Goal: Navigation & Orientation: Find specific page/section

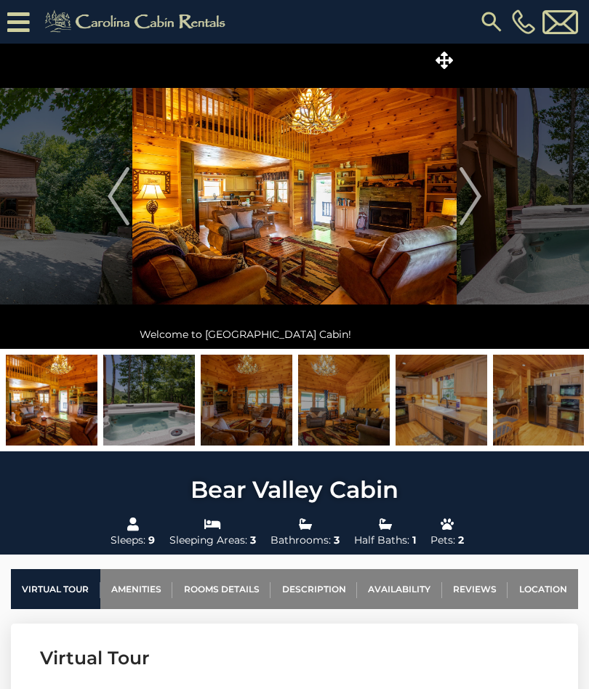
click at [473, 196] on img "Next" at bounding box center [470, 196] width 22 height 58
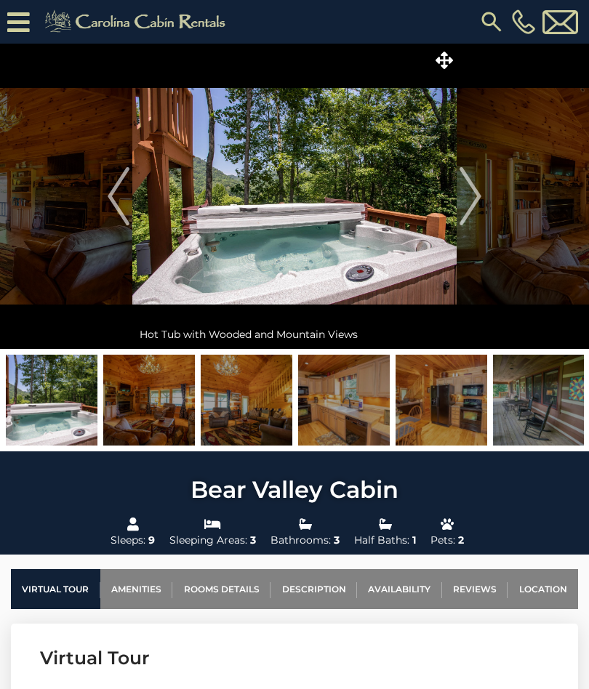
click at [480, 200] on img "Next" at bounding box center [470, 196] width 22 height 58
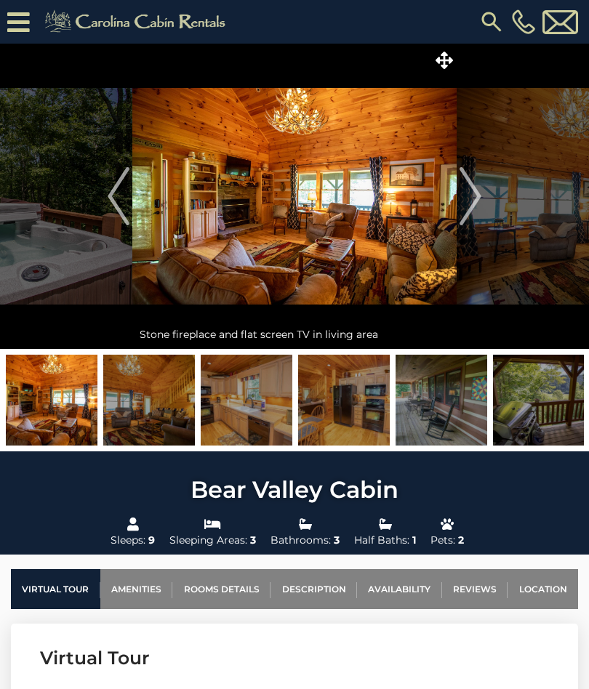
click at [468, 193] on img "Next" at bounding box center [470, 196] width 22 height 58
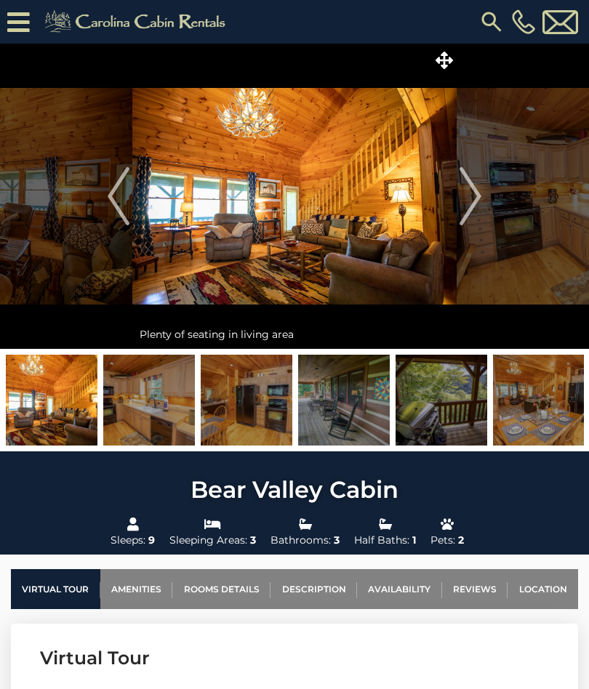
click at [467, 204] on img "Next" at bounding box center [470, 196] width 22 height 58
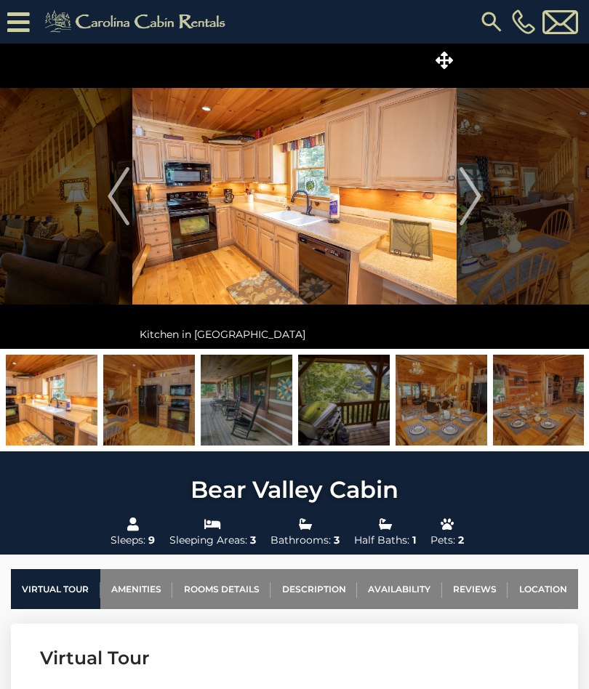
click at [477, 186] on img "Next" at bounding box center [470, 196] width 22 height 58
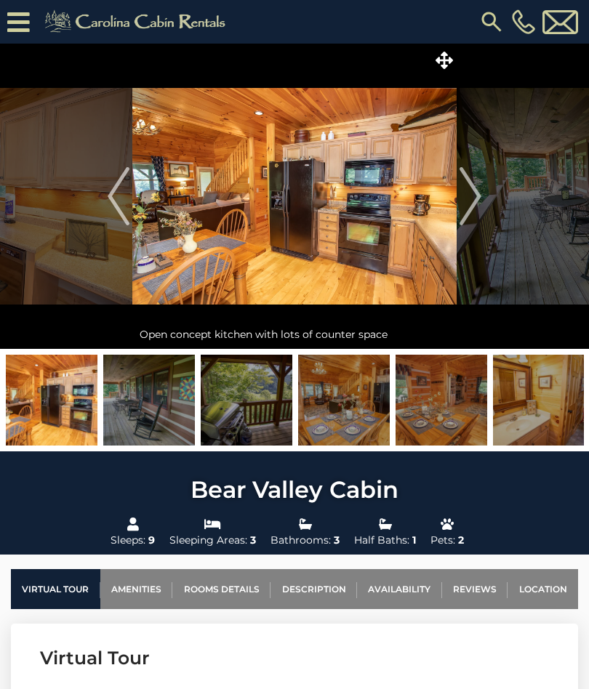
click at [465, 204] on img "Next" at bounding box center [470, 196] width 22 height 58
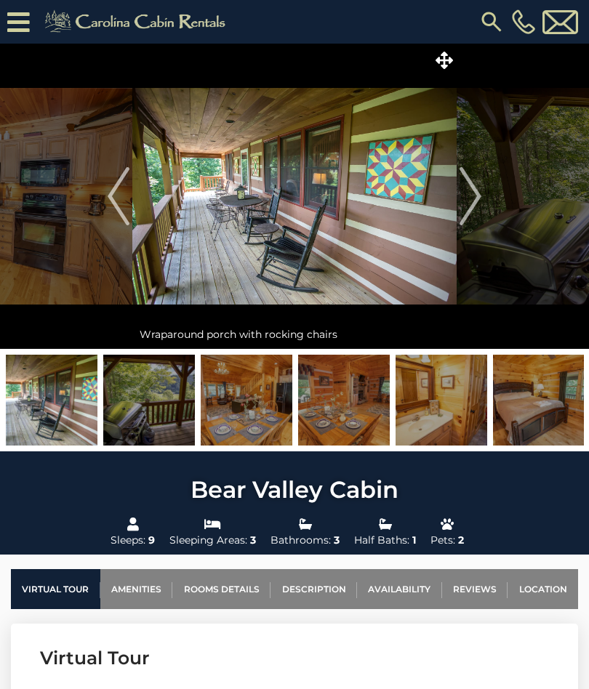
click at [466, 206] on img "Next" at bounding box center [470, 196] width 22 height 58
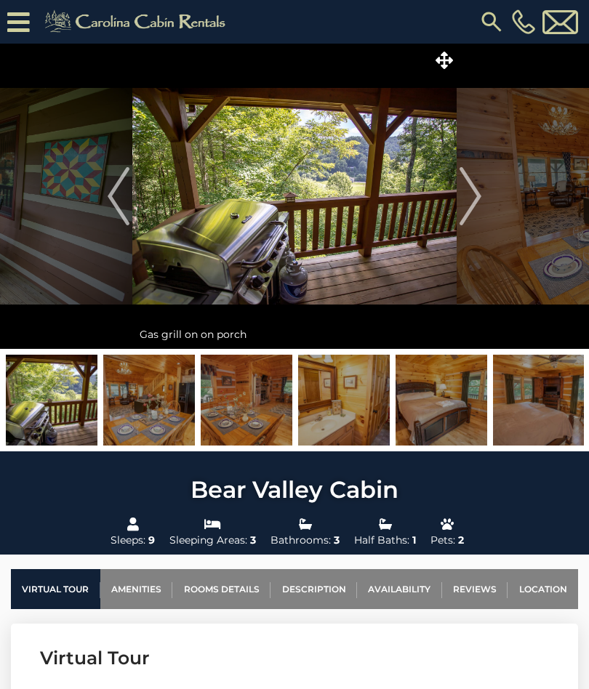
click at [471, 209] on img "Next" at bounding box center [470, 196] width 22 height 58
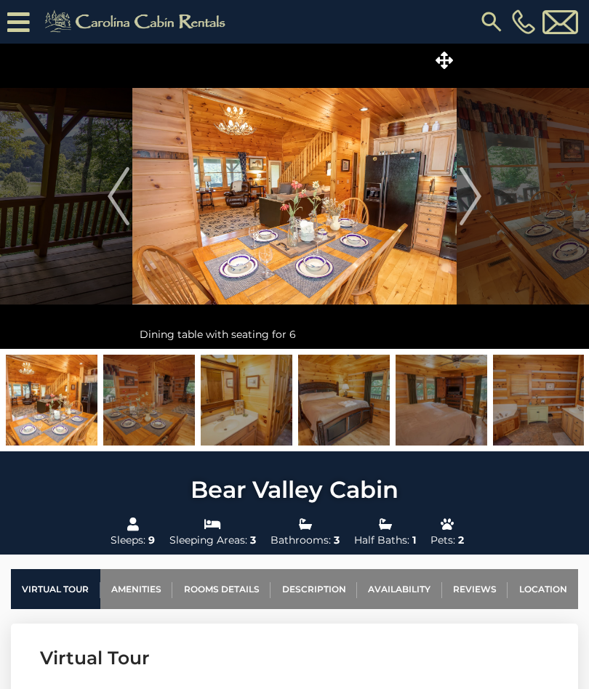
click at [463, 199] on img "Next" at bounding box center [470, 196] width 22 height 58
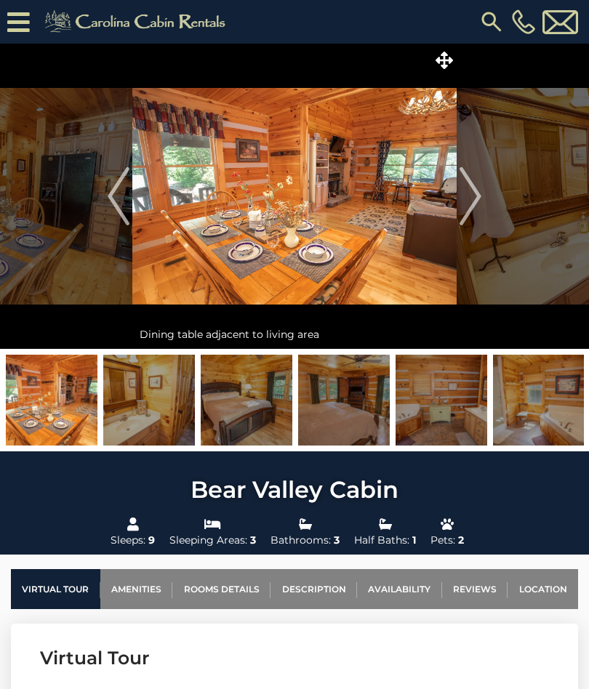
click at [467, 206] on img "Next" at bounding box center [470, 196] width 22 height 58
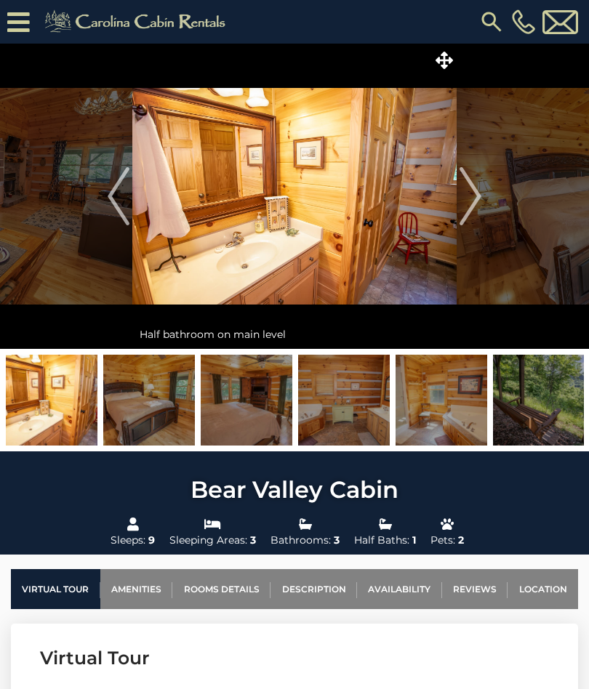
click at [466, 199] on img "Next" at bounding box center [470, 196] width 22 height 58
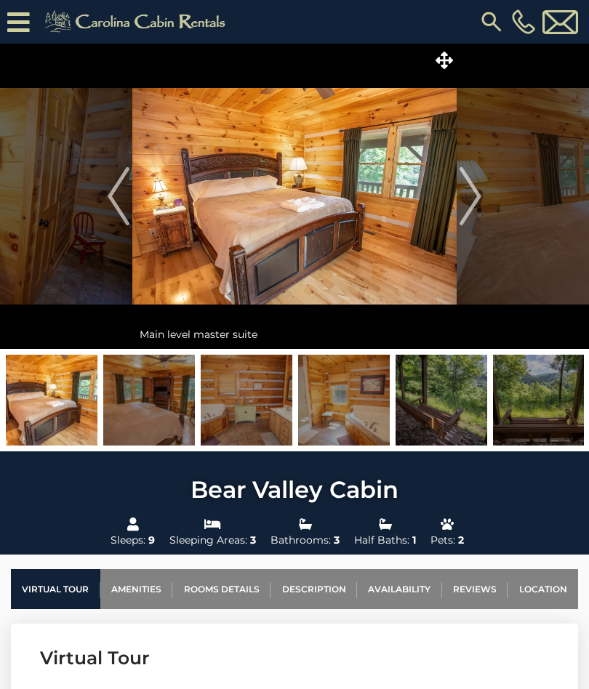
click at [473, 200] on img "Next" at bounding box center [470, 196] width 22 height 58
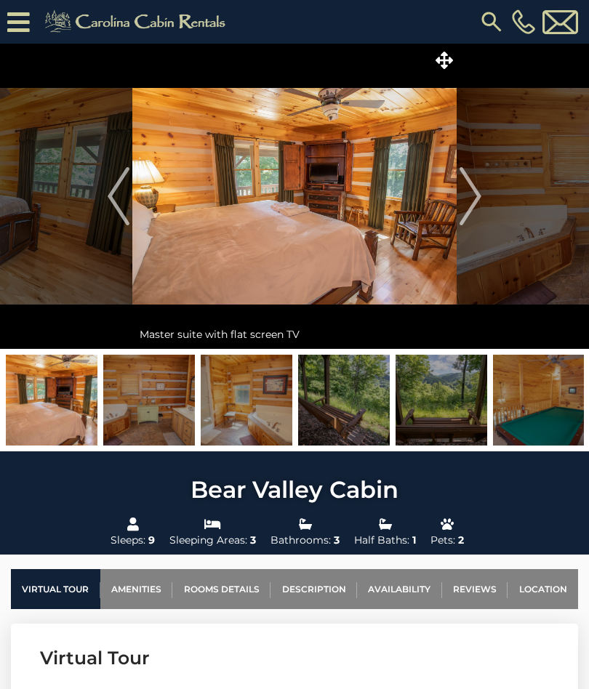
click at [335, 196] on img at bounding box center [294, 196] width 324 height 305
click at [332, 205] on img at bounding box center [295, 196] width 324 height 305
click at [464, 194] on img "Next" at bounding box center [470, 196] width 22 height 58
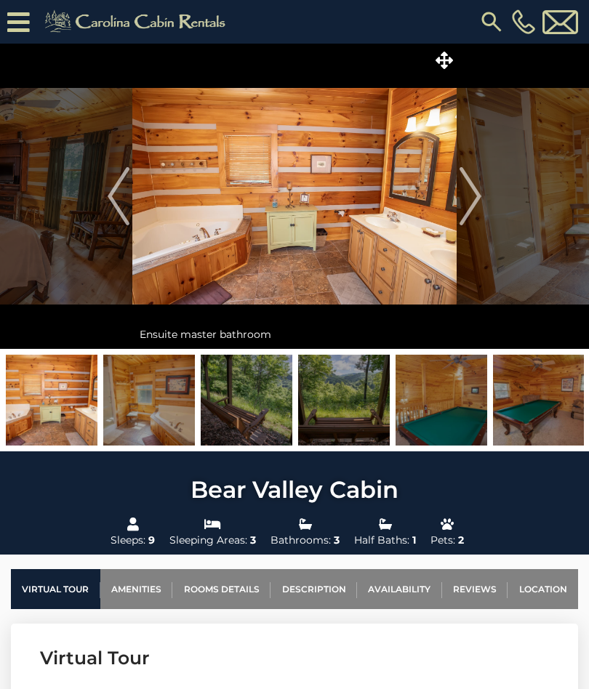
click at [467, 216] on img "Next" at bounding box center [470, 196] width 22 height 58
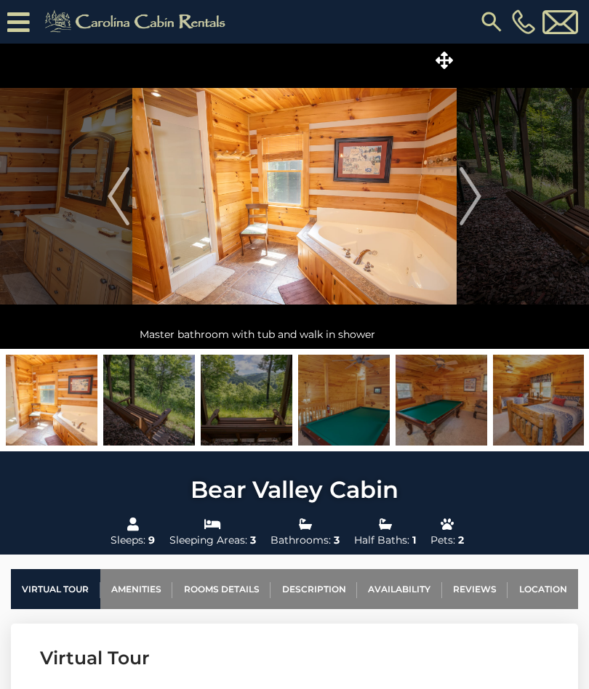
click at [463, 206] on img "Next" at bounding box center [470, 196] width 22 height 58
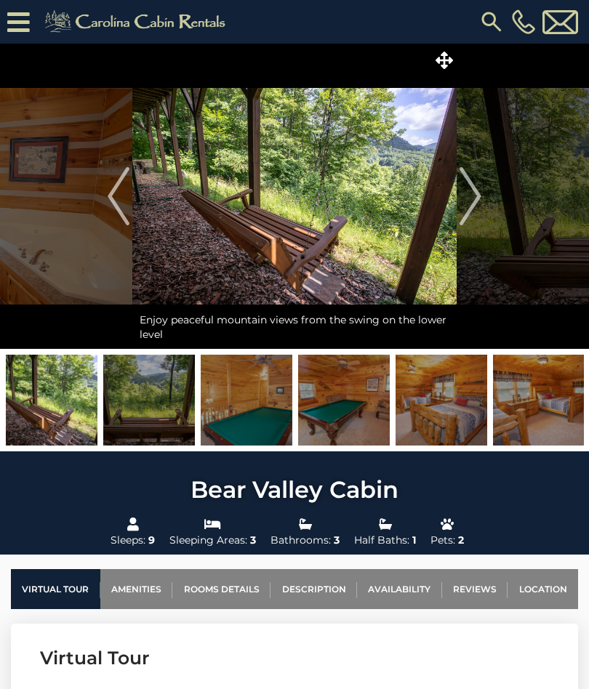
click at [461, 212] on img "Next" at bounding box center [470, 196] width 22 height 58
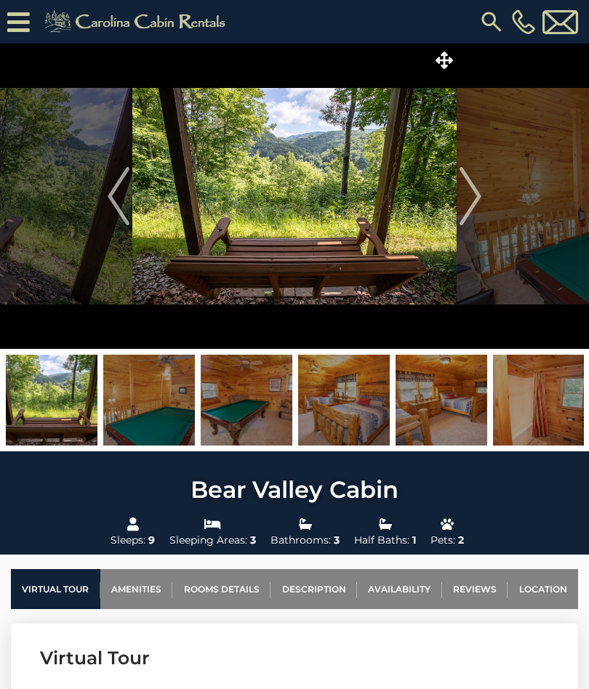
click at [470, 211] on img "Next" at bounding box center [470, 196] width 22 height 58
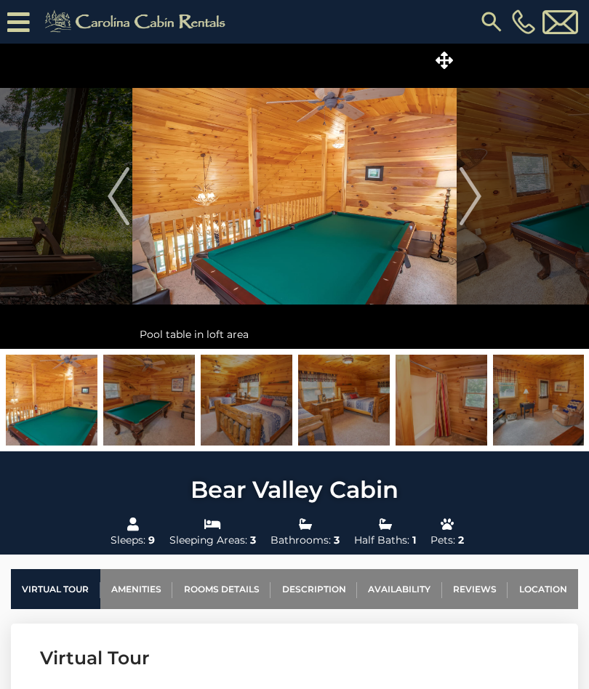
click at [470, 203] on img "Next" at bounding box center [470, 196] width 22 height 58
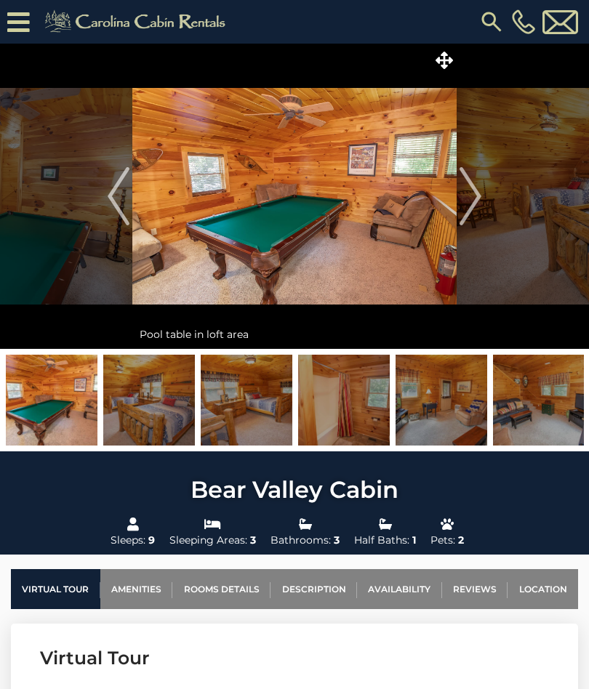
click at [475, 201] on img "Next" at bounding box center [470, 196] width 22 height 58
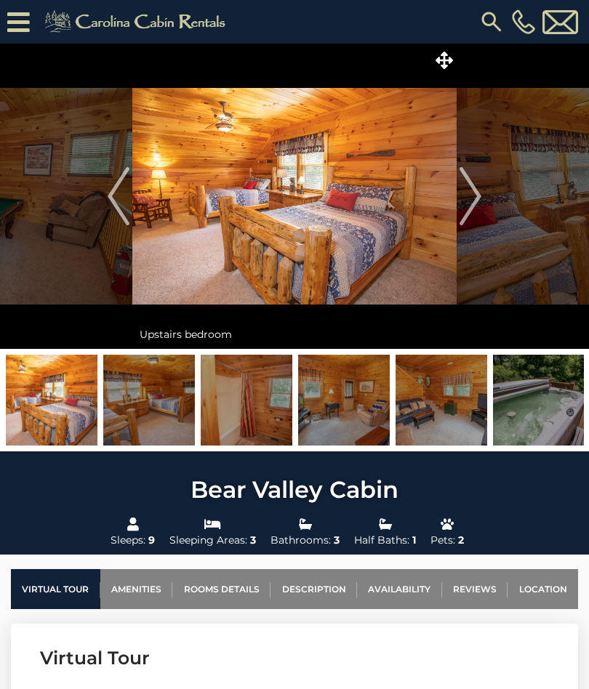
click at [469, 204] on img "Next" at bounding box center [470, 196] width 22 height 58
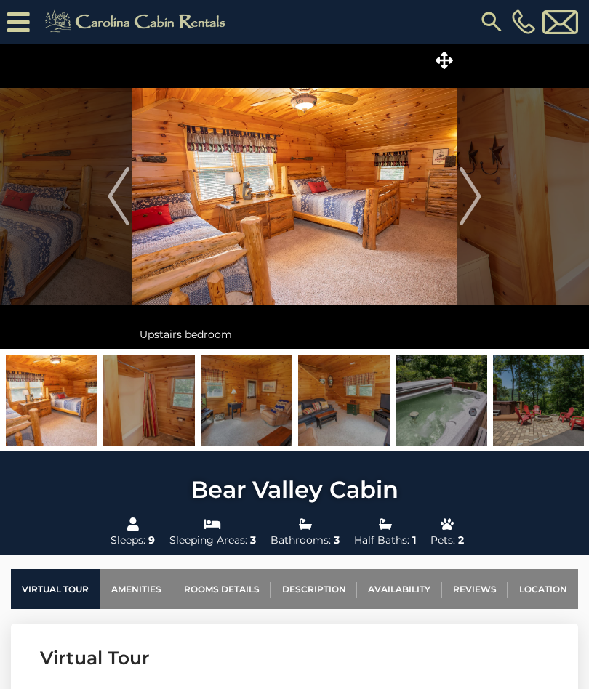
click at [470, 198] on img "Next" at bounding box center [470, 196] width 22 height 58
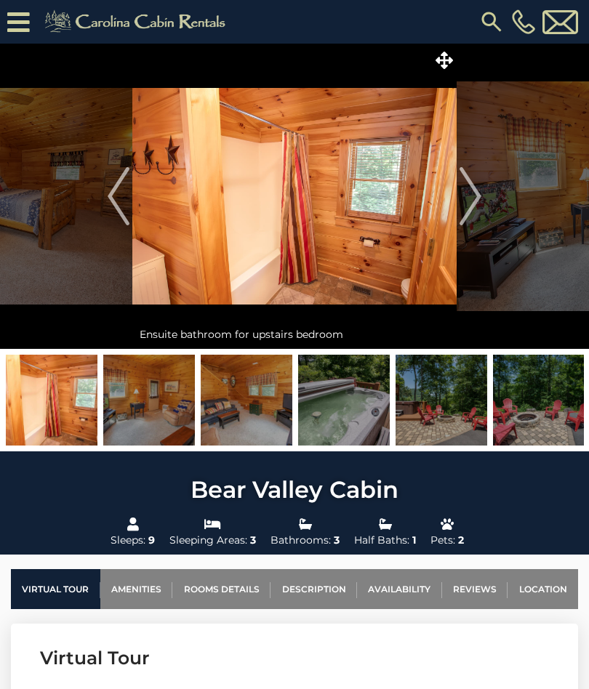
click at [473, 199] on img "Next" at bounding box center [470, 196] width 22 height 58
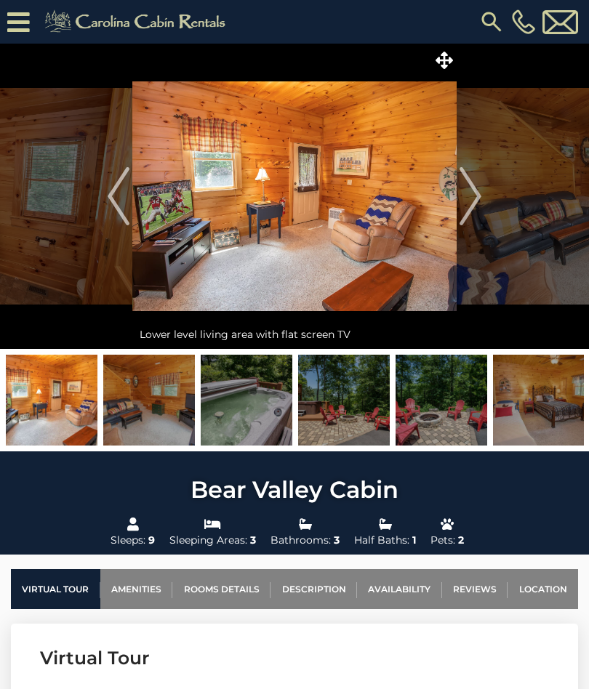
click at [464, 207] on img "Next" at bounding box center [470, 196] width 22 height 58
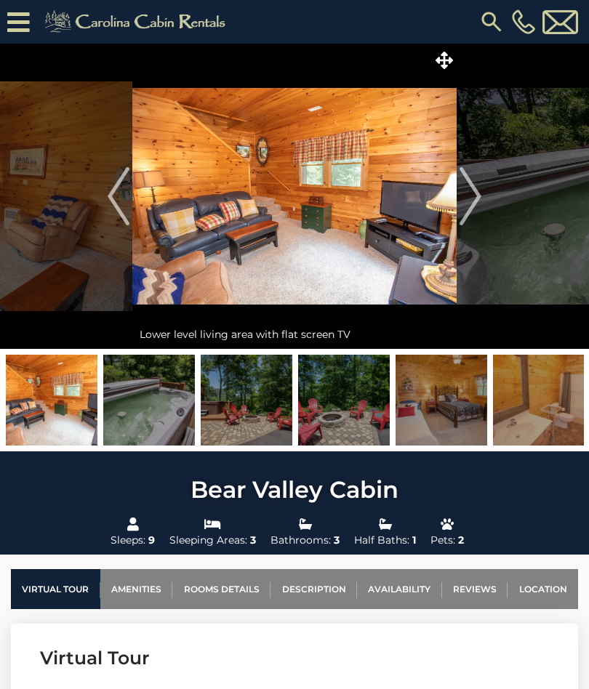
click at [461, 206] on img "Next" at bounding box center [470, 196] width 22 height 58
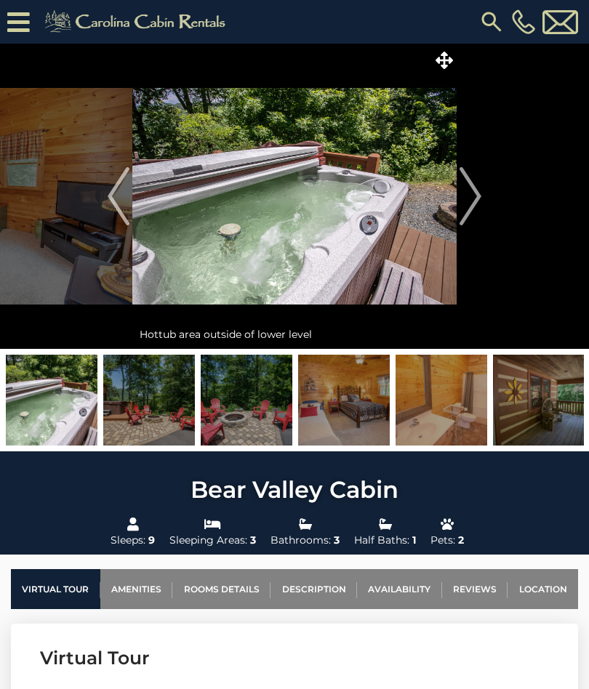
click at [470, 198] on img "Next" at bounding box center [470, 196] width 22 height 58
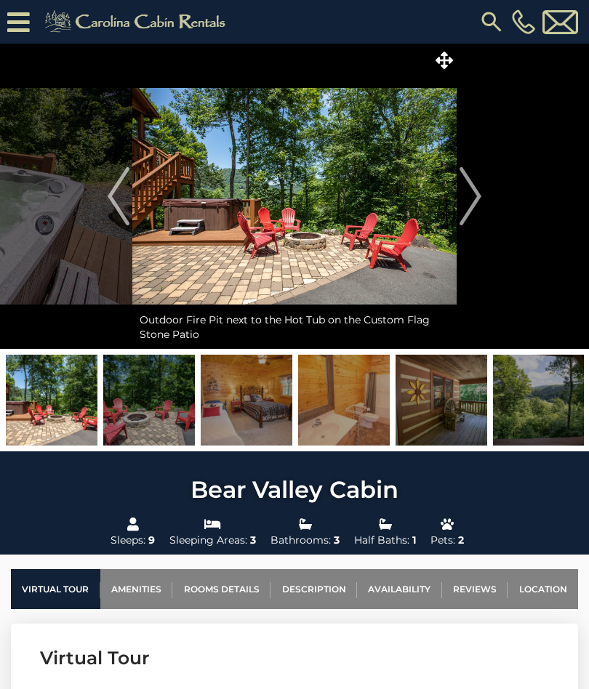
click at [467, 201] on img "Next" at bounding box center [470, 196] width 22 height 58
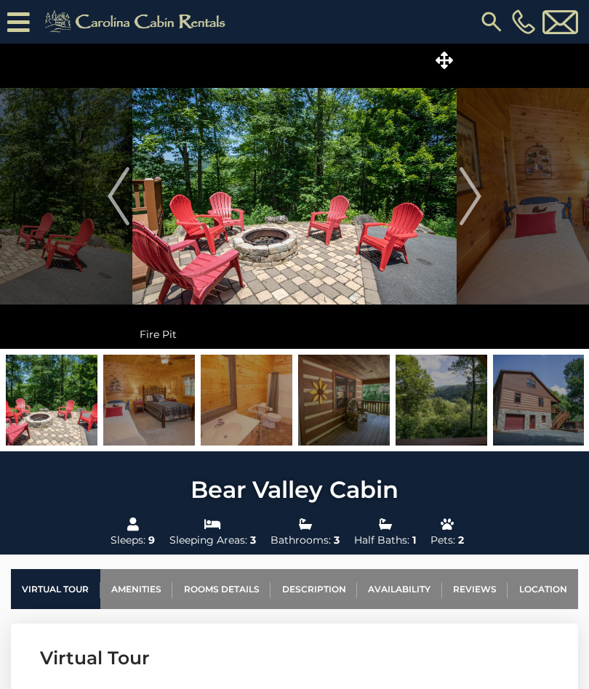
click at [466, 198] on img "Next" at bounding box center [470, 196] width 22 height 58
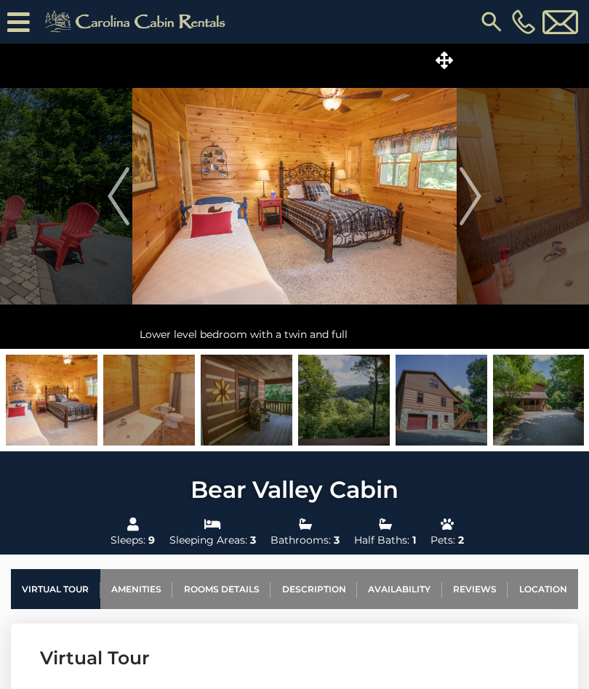
click at [470, 197] on img "Next" at bounding box center [470, 196] width 22 height 58
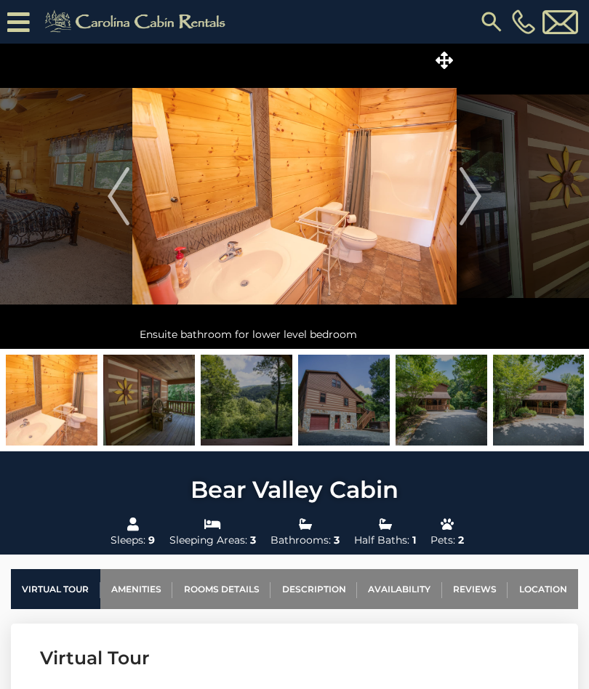
click at [462, 199] on img "Next" at bounding box center [470, 196] width 22 height 58
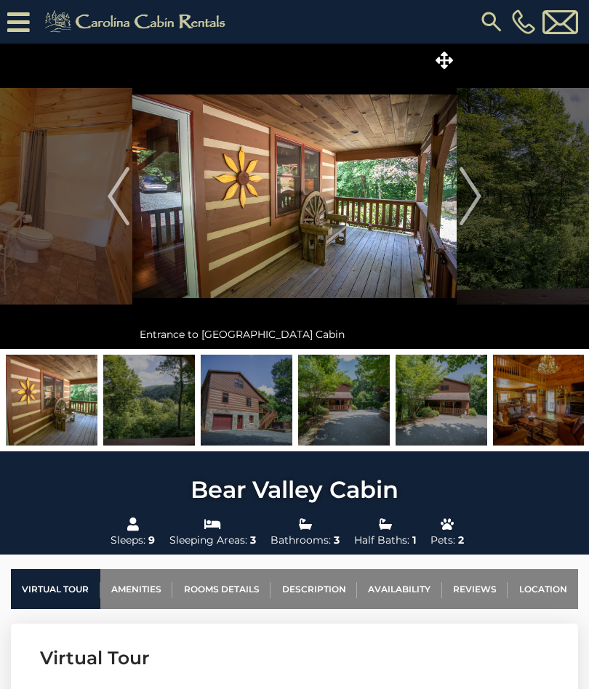
click at [465, 198] on img "Next" at bounding box center [470, 196] width 22 height 58
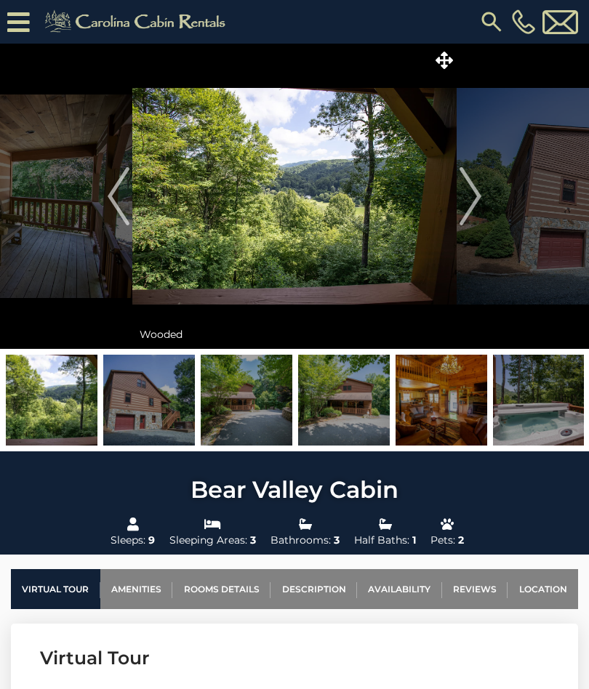
click at [473, 197] on img "Next" at bounding box center [470, 196] width 22 height 58
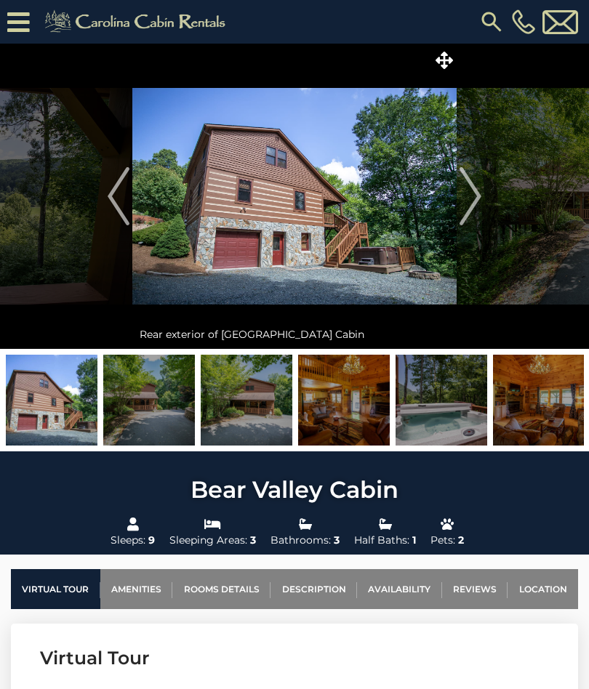
click at [475, 189] on img "Next" at bounding box center [470, 196] width 22 height 58
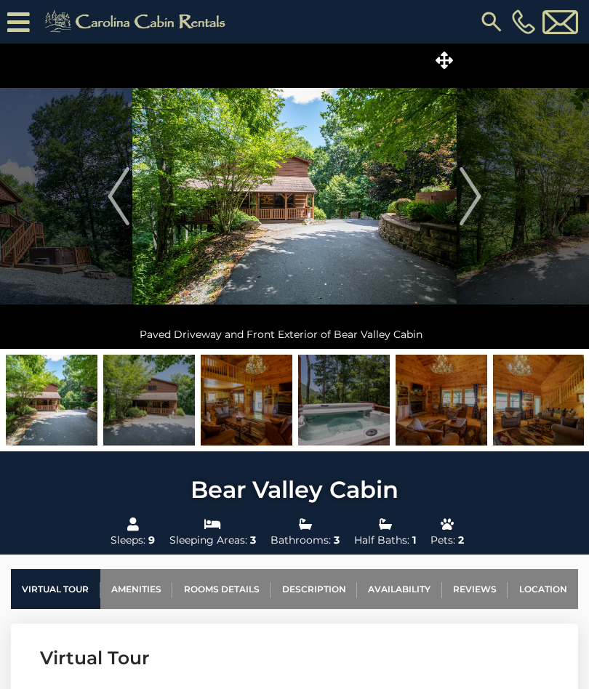
click at [470, 194] on img "Next" at bounding box center [470, 196] width 22 height 58
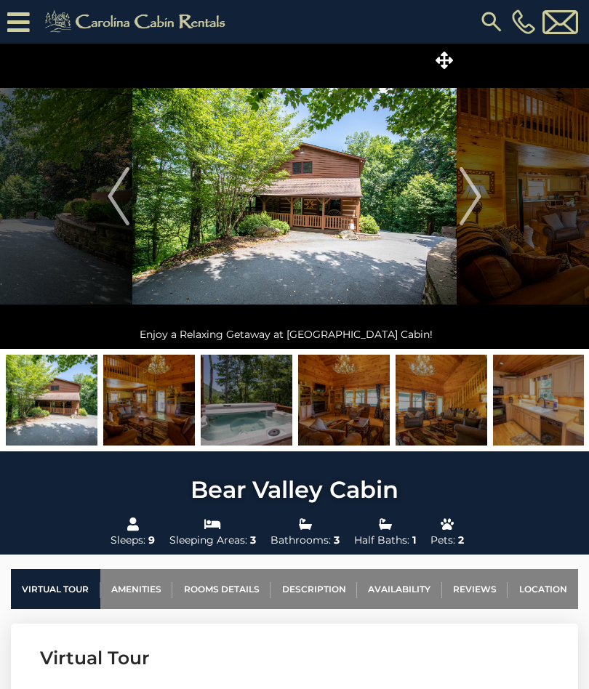
click at [467, 190] on img "Next" at bounding box center [470, 196] width 22 height 58
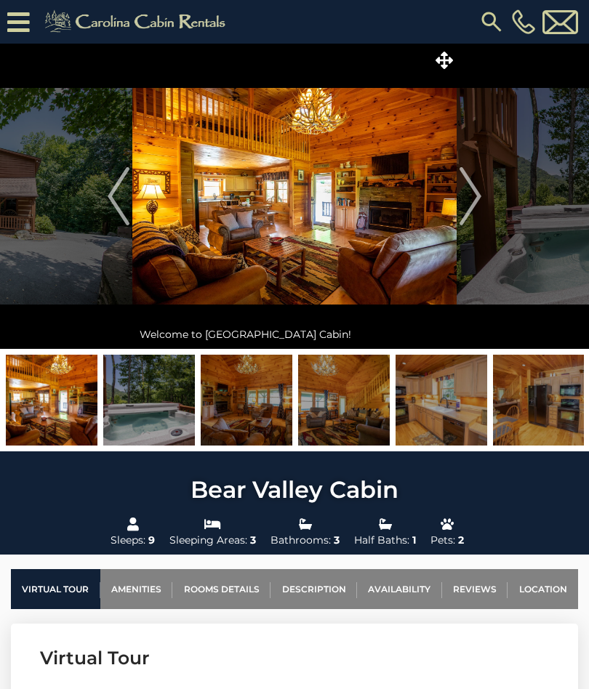
click at [466, 196] on img "Next" at bounding box center [470, 196] width 22 height 58
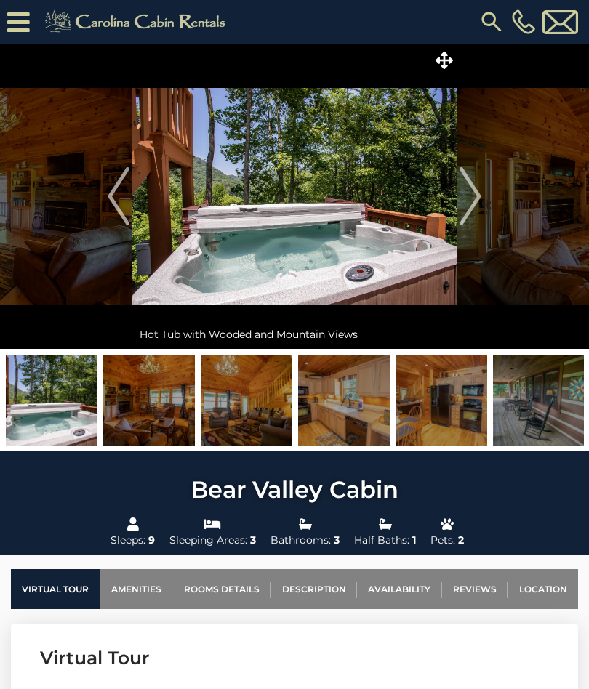
click at [462, 198] on img "Next" at bounding box center [470, 196] width 22 height 58
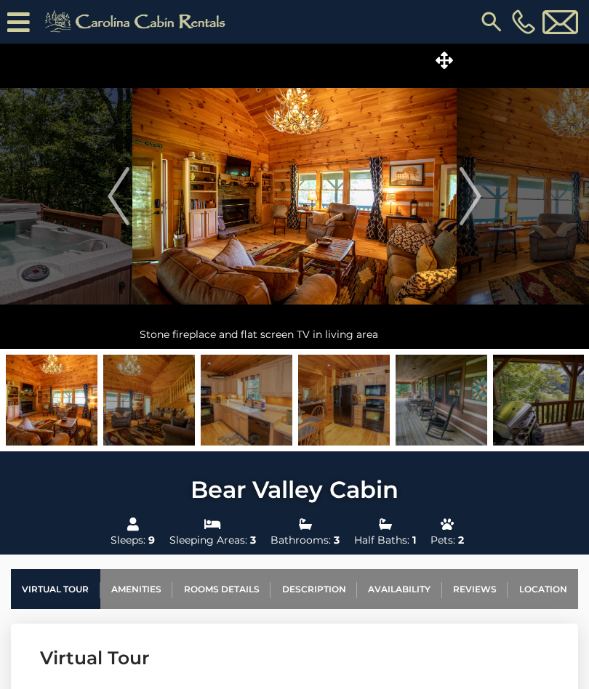
click at [467, 195] on img "Next" at bounding box center [470, 196] width 22 height 58
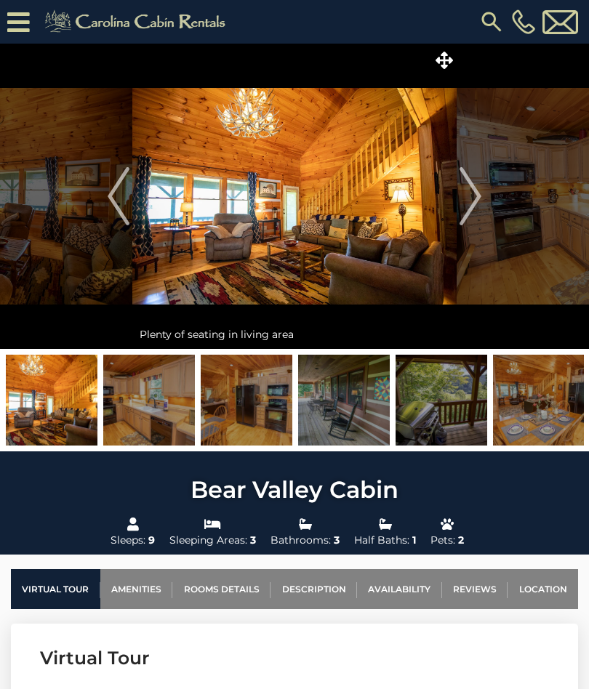
click at [467, 199] on img "Next" at bounding box center [470, 196] width 22 height 58
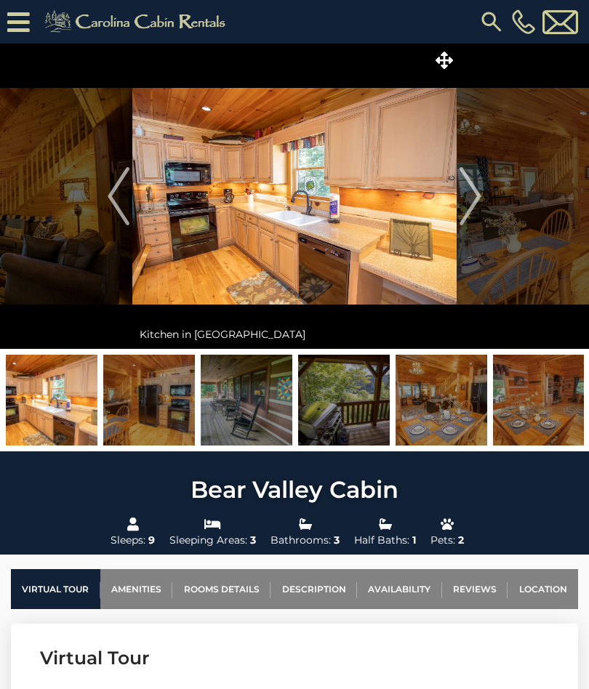
click at [462, 200] on img "Next" at bounding box center [470, 196] width 22 height 58
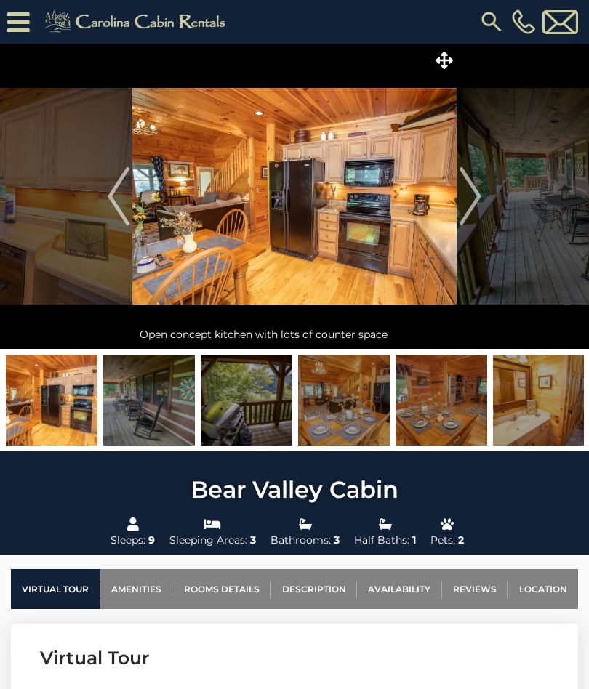
click at [464, 195] on img "Next" at bounding box center [470, 196] width 22 height 58
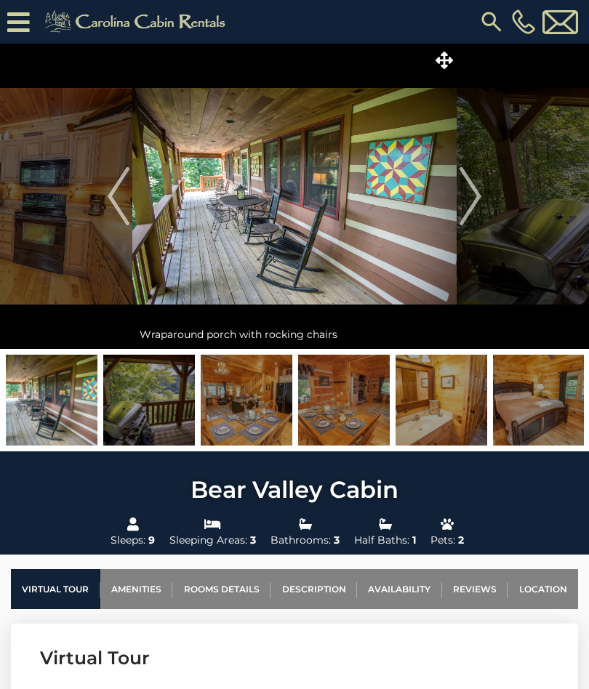
click at [470, 190] on img "Next" at bounding box center [470, 196] width 22 height 58
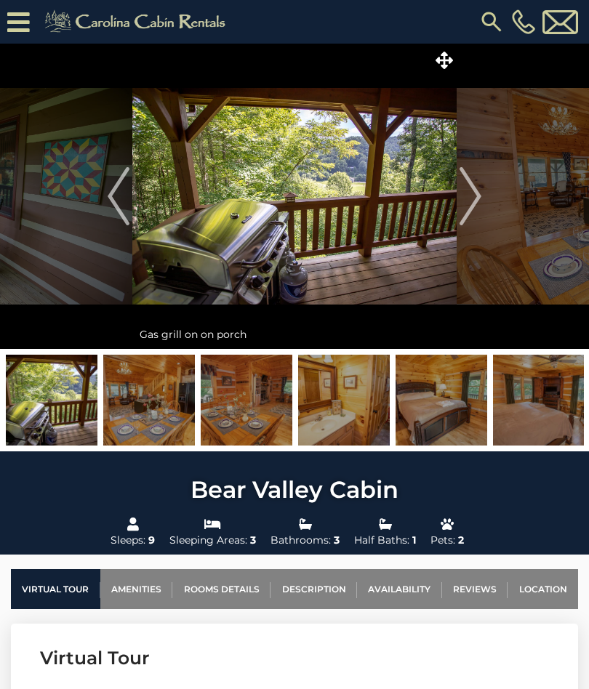
click at [466, 201] on img "Next" at bounding box center [470, 196] width 22 height 58
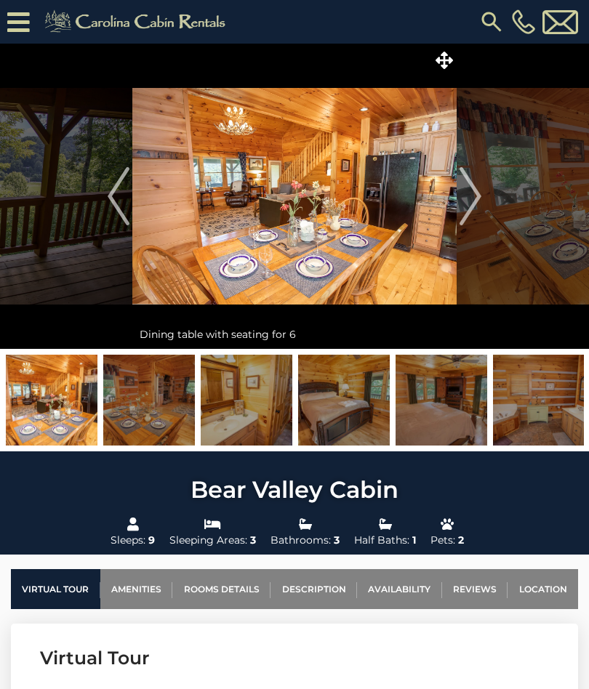
click at [462, 196] on img "Next" at bounding box center [470, 196] width 22 height 58
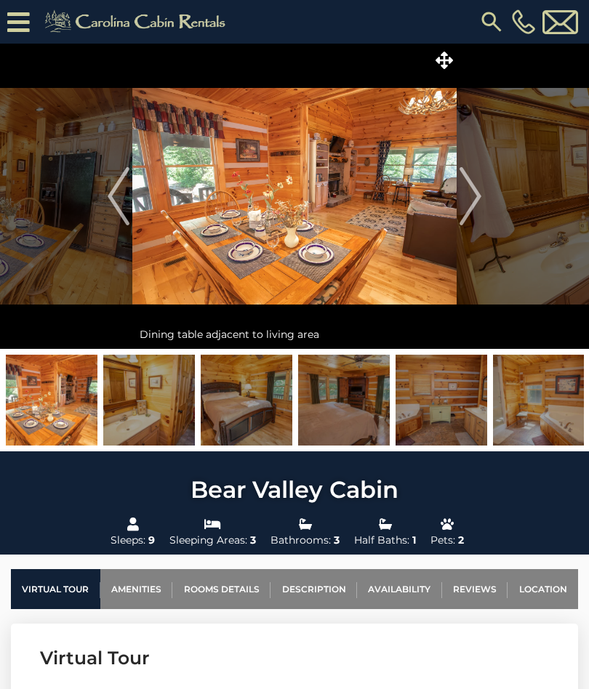
click at [464, 188] on img "Next" at bounding box center [470, 196] width 22 height 58
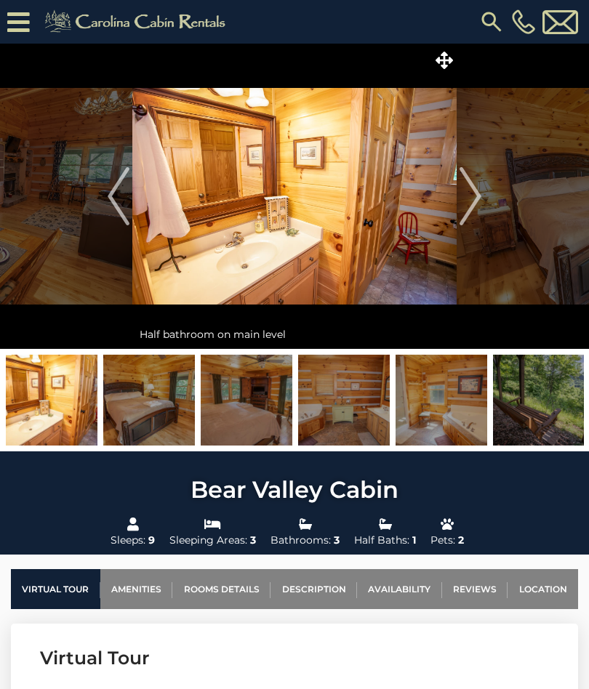
click at [465, 187] on img "Next" at bounding box center [470, 196] width 22 height 58
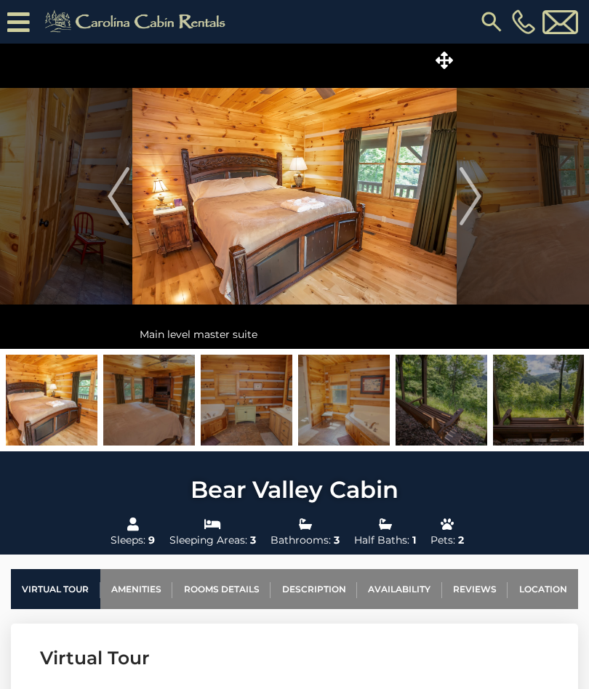
click at [464, 205] on img "Next" at bounding box center [470, 196] width 22 height 58
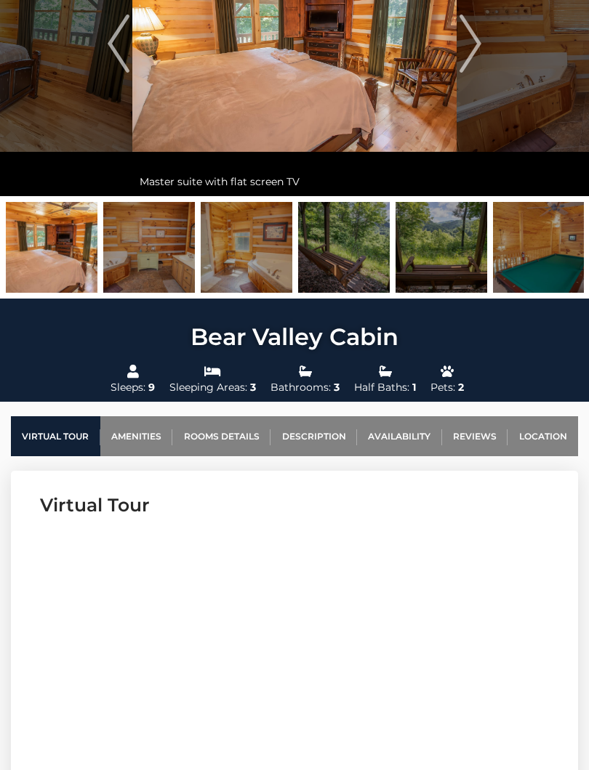
scroll to position [153, 0]
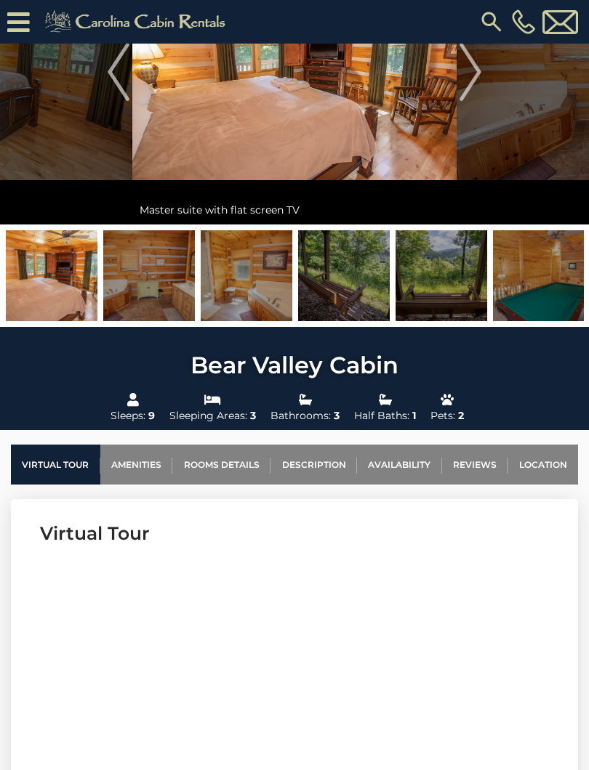
click at [235, 466] on link "Rooms Details" at bounding box center [221, 465] width 98 height 40
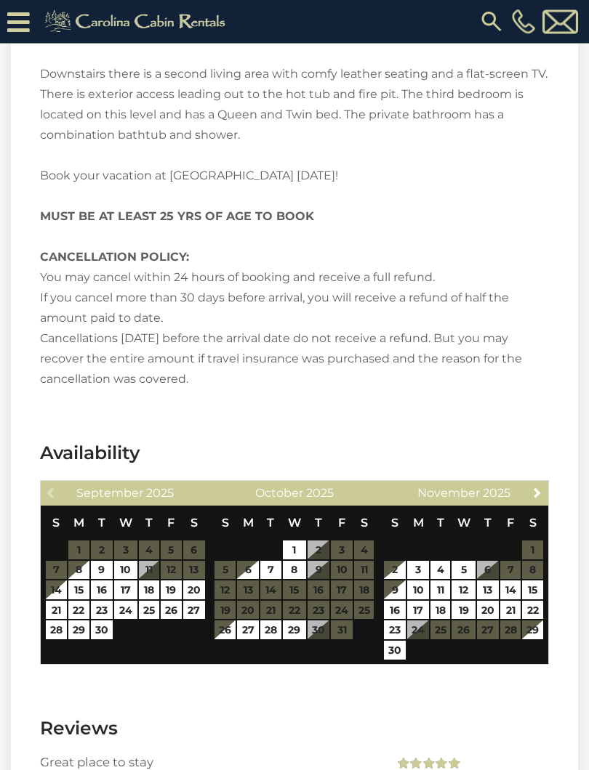
scroll to position [2606, 0]
